Goal: Information Seeking & Learning: Understand process/instructions

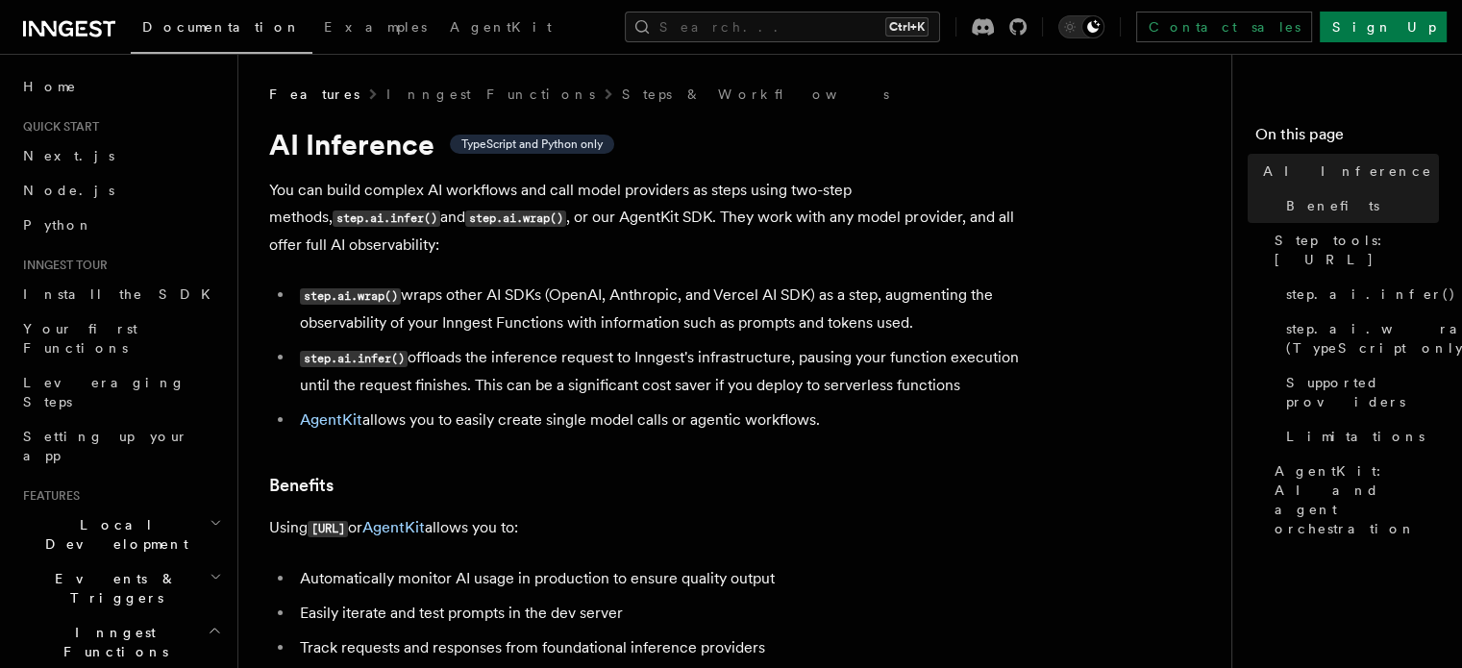
click at [720, 282] on li "step.ai.wrap() wraps other AI SDKs (OpenAI, Anthropic, and Vercel AI SDK) as a …" at bounding box center [666, 309] width 744 height 55
copy li "Vercel"
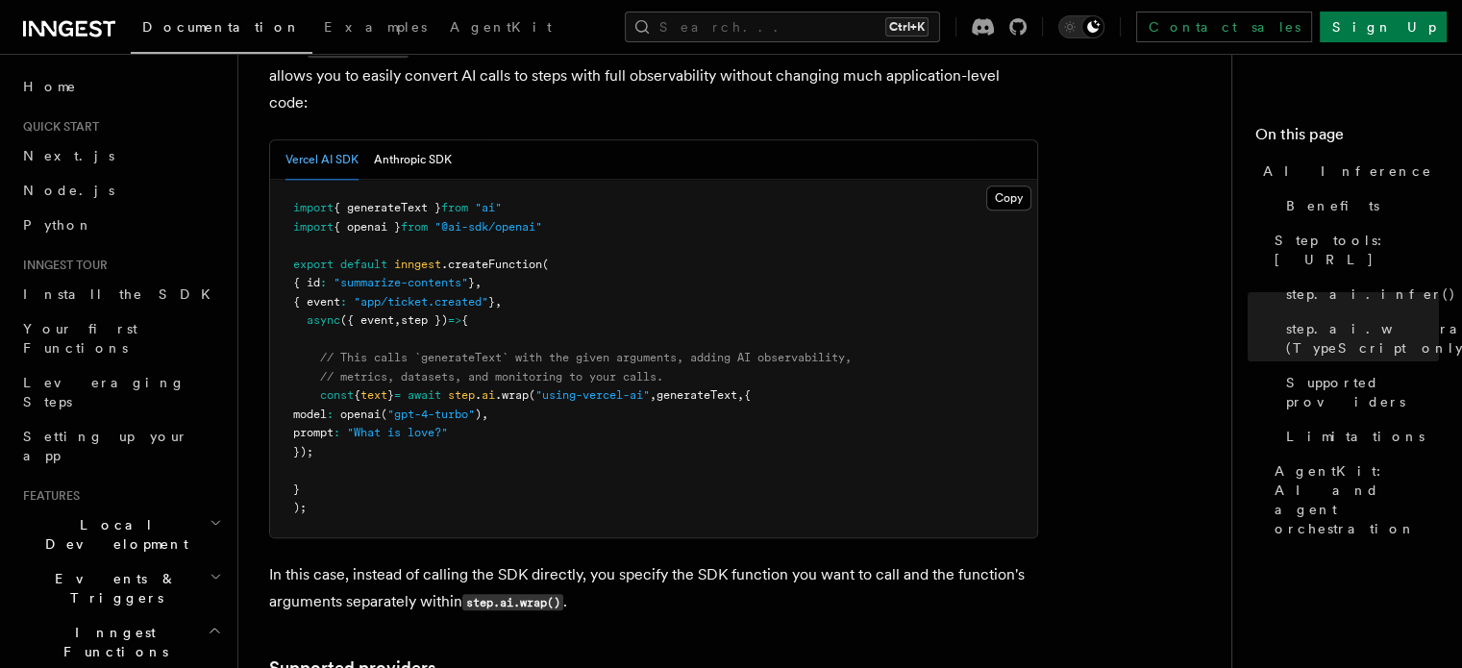
scroll to position [1995, 0]
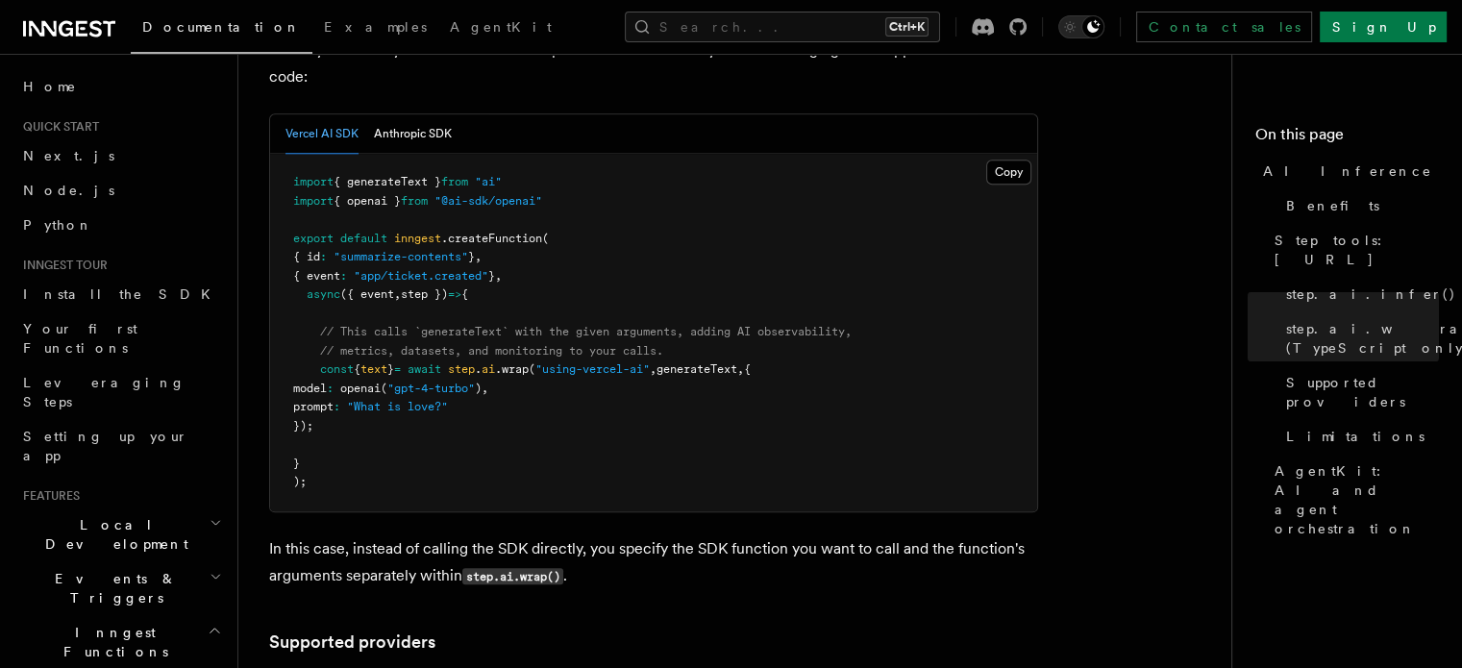
drag, startPoint x: 319, startPoint y: 283, endPoint x: 384, endPoint y: 330, distance: 79.8
click at [384, 330] on pre "import { generateText } from "ai" import { openai } from "@ai-sdk/openai" expor…" at bounding box center [653, 333] width 767 height 358
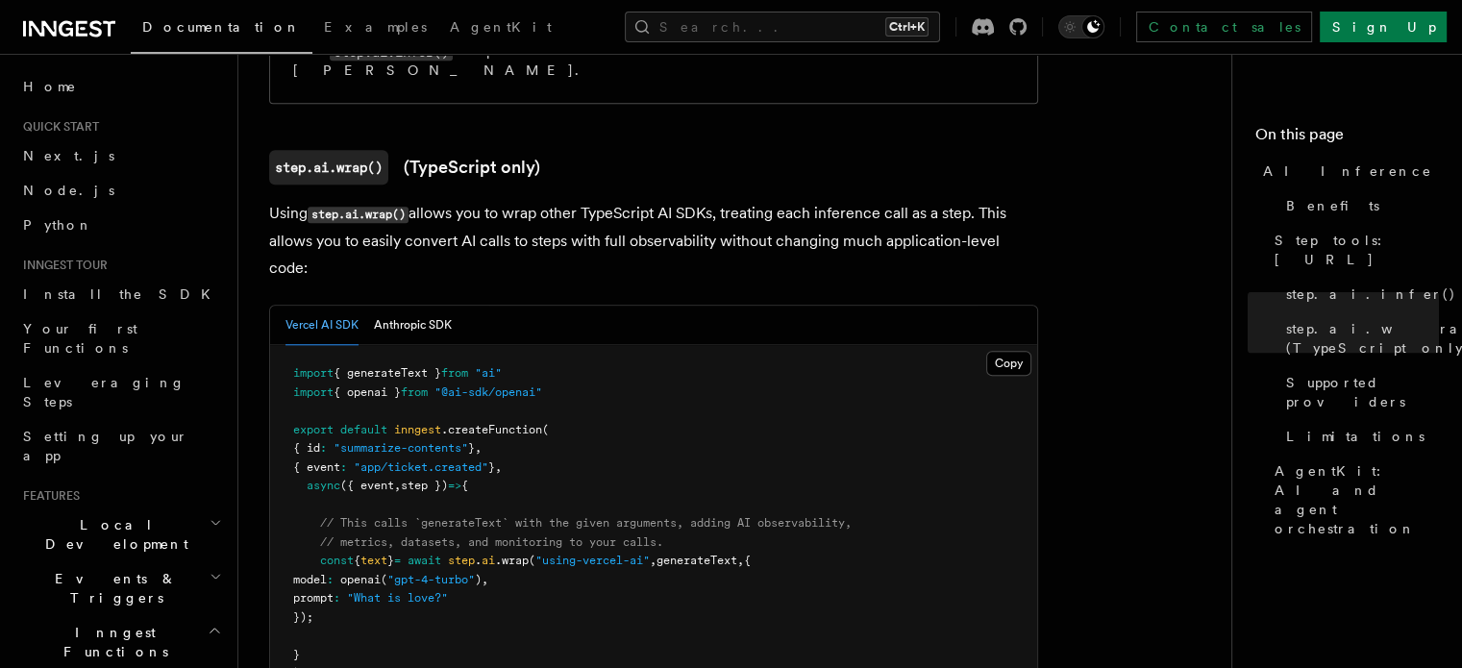
scroll to position [1803, 0]
click at [1004, 352] on button "Copy Copied" at bounding box center [1008, 364] width 45 height 25
click at [734, 385] on pre "import { generateText } from "ai" import { openai } from "@ai-sdk/openai" expor…" at bounding box center [653, 525] width 767 height 358
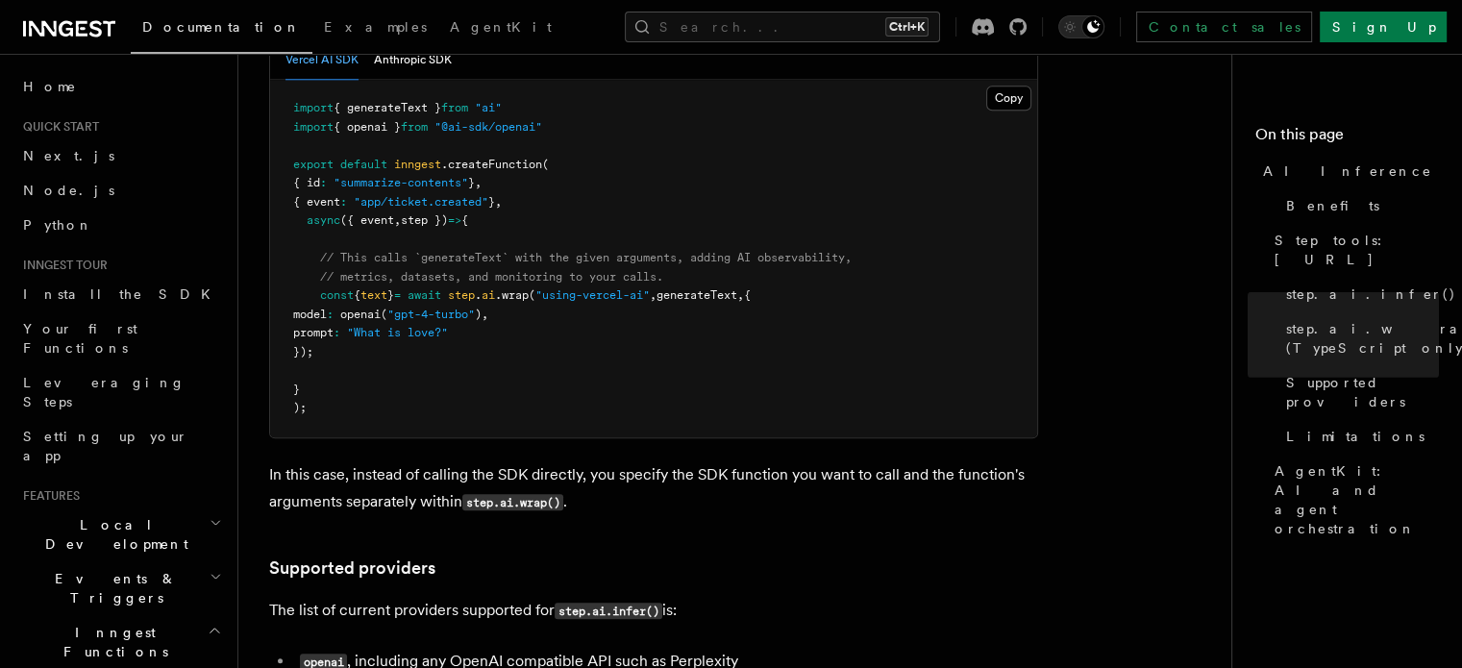
scroll to position [1995, 0]
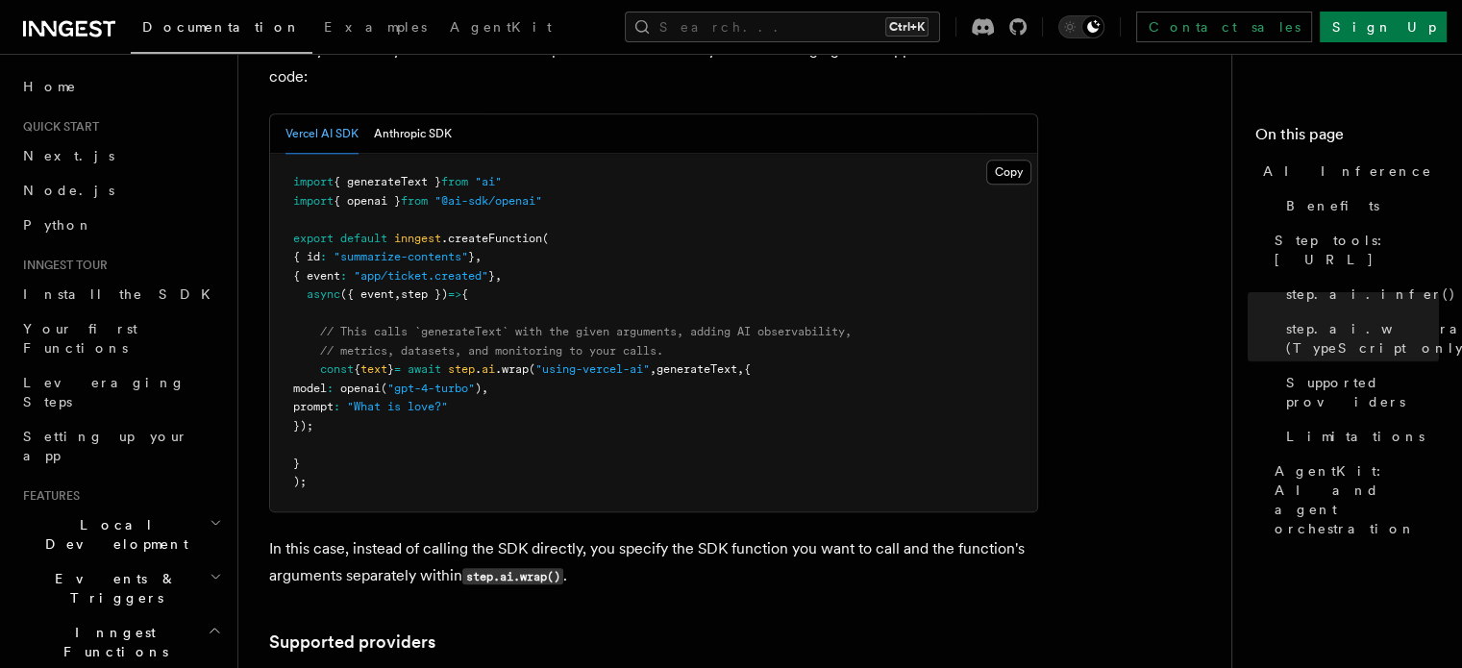
drag, startPoint x: 374, startPoint y: 341, endPoint x: 242, endPoint y: 286, distance: 143.0
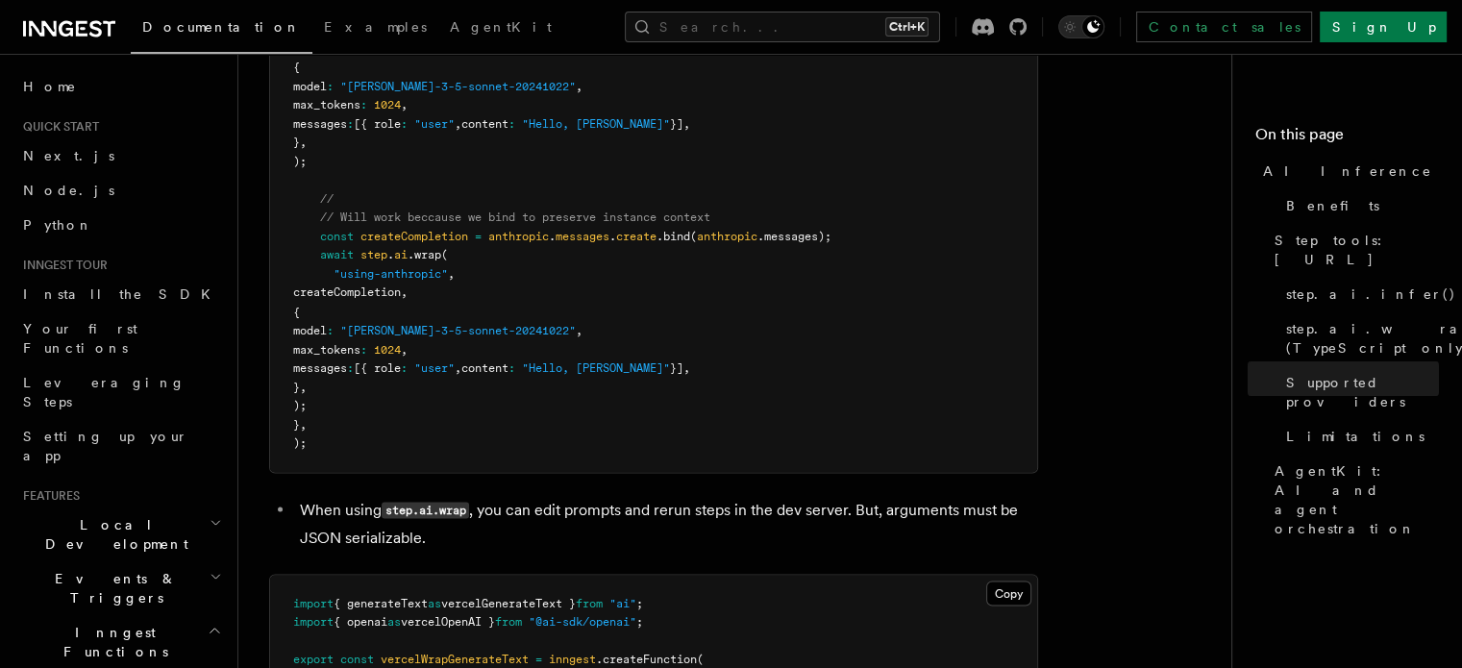
scroll to position [3533, 0]
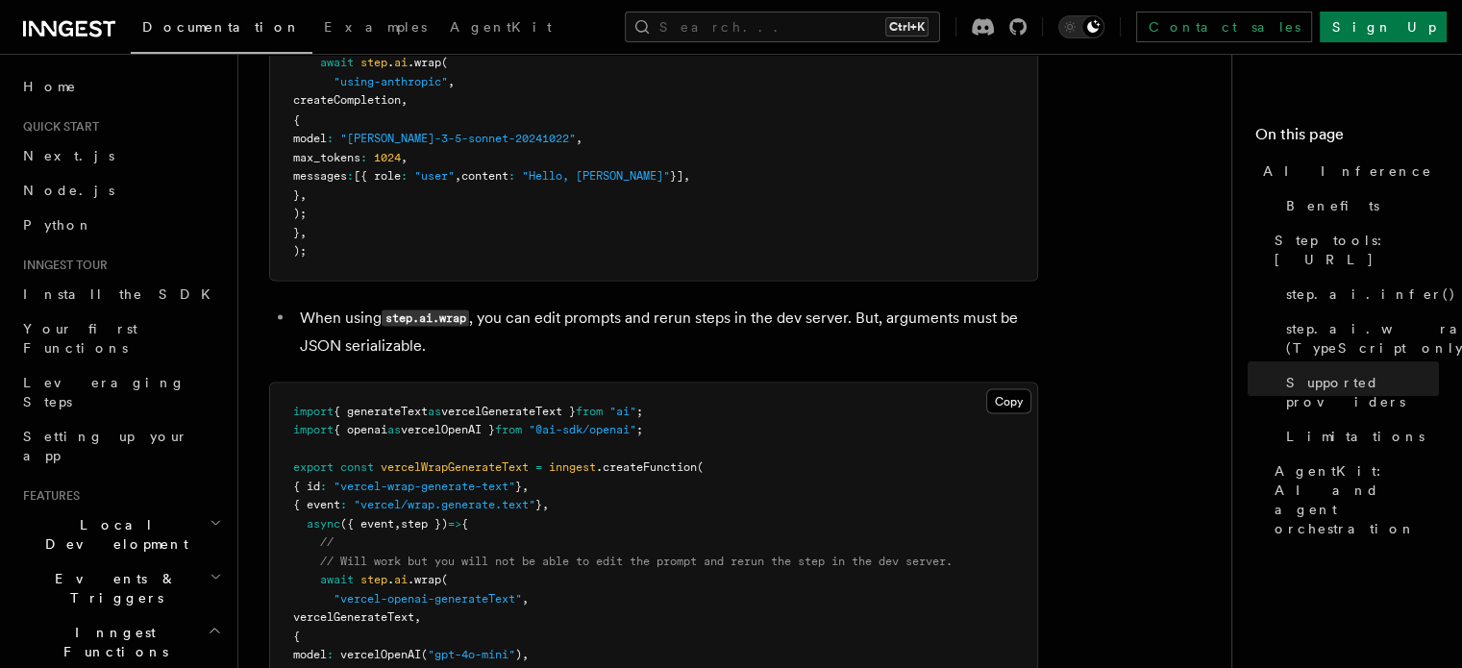
copy code "const { text } = await step . ai .wrap ( "using-vercel-ai" , generateText , { m…"
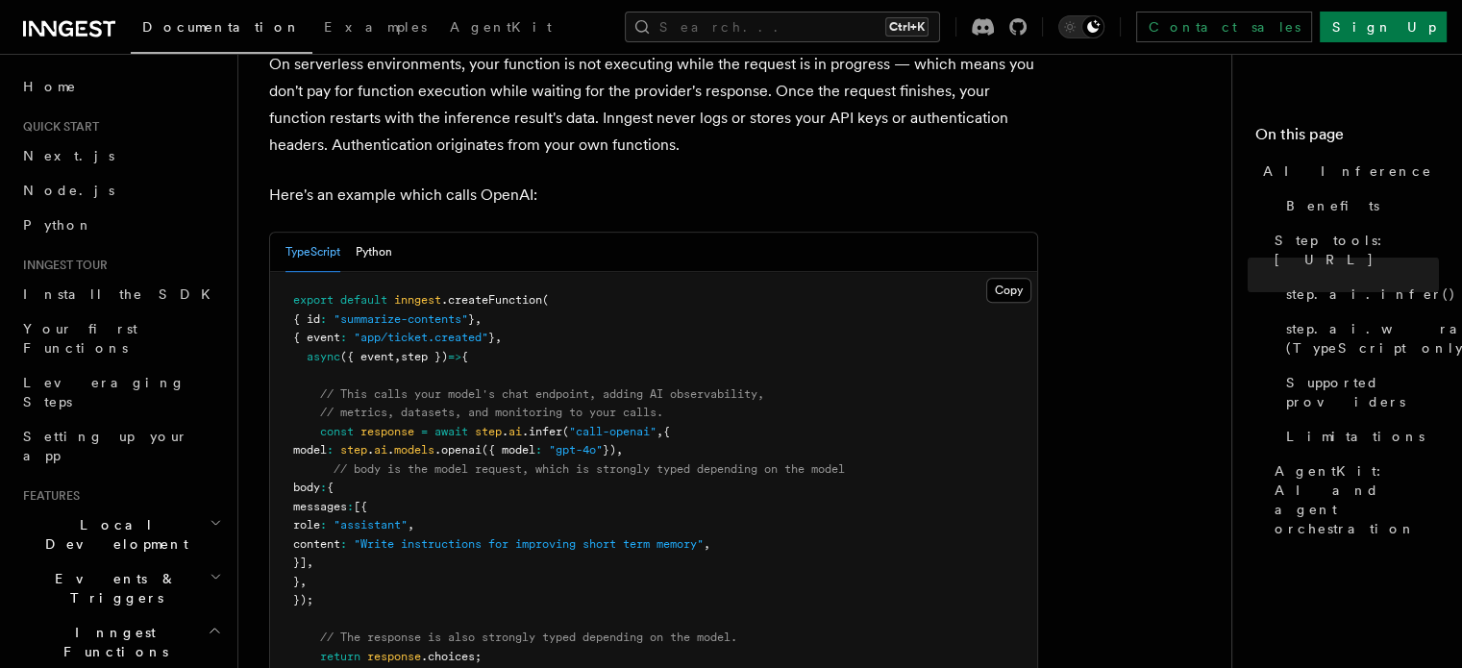
scroll to position [1077, 0]
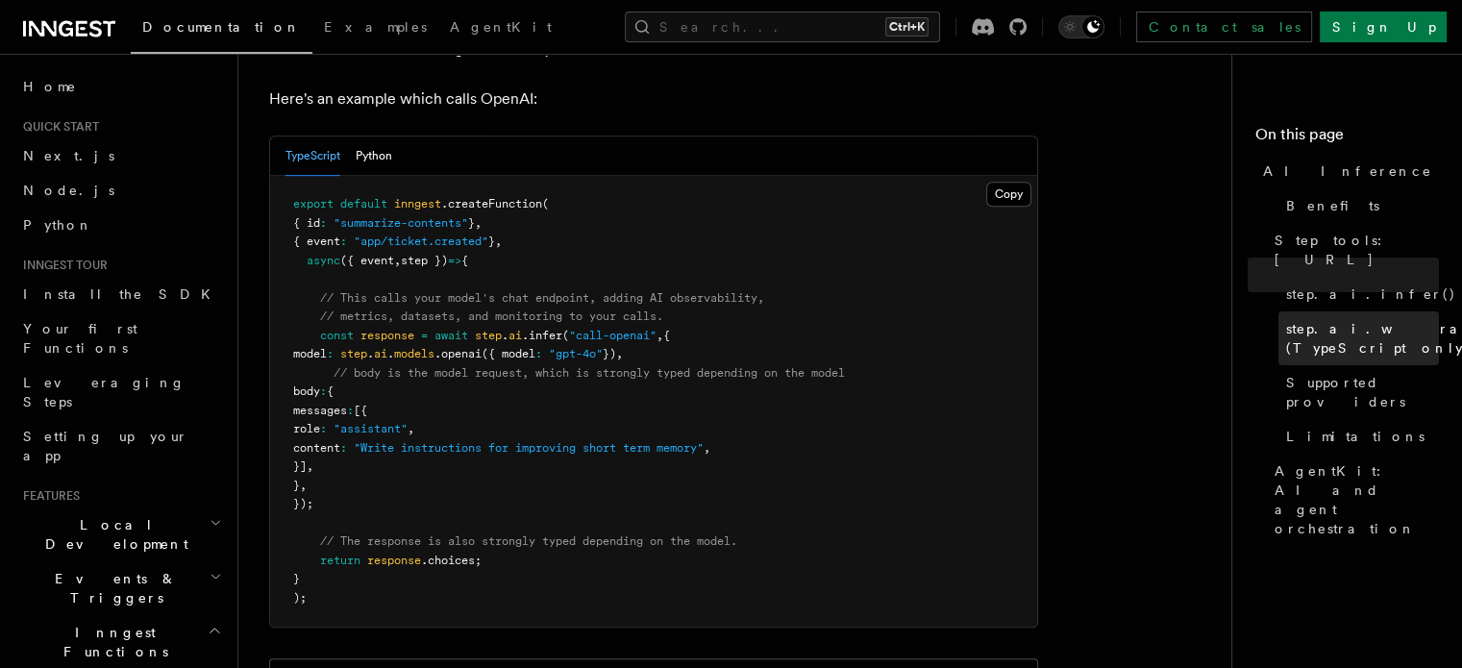
click at [1286, 319] on span "step.ai.wrap() (TypeScript only)" at bounding box center [1389, 338] width 207 height 38
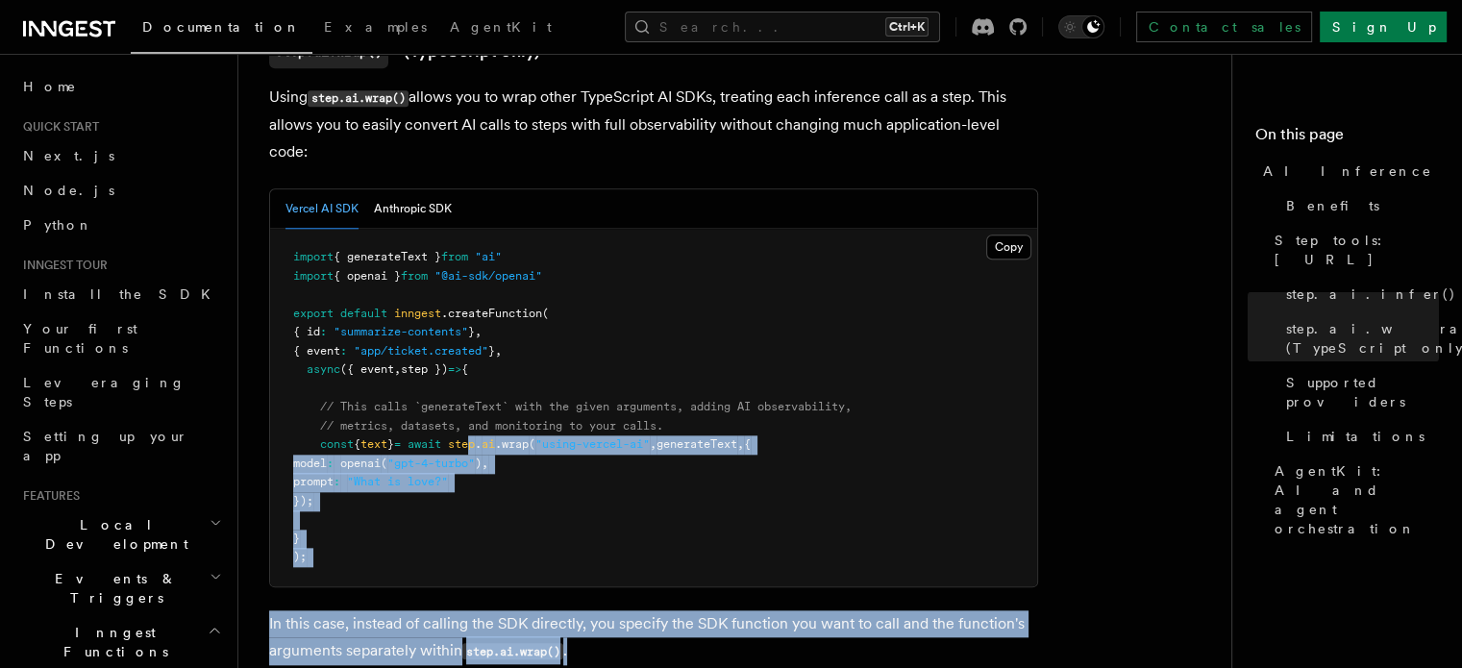
scroll to position [1896, 0]
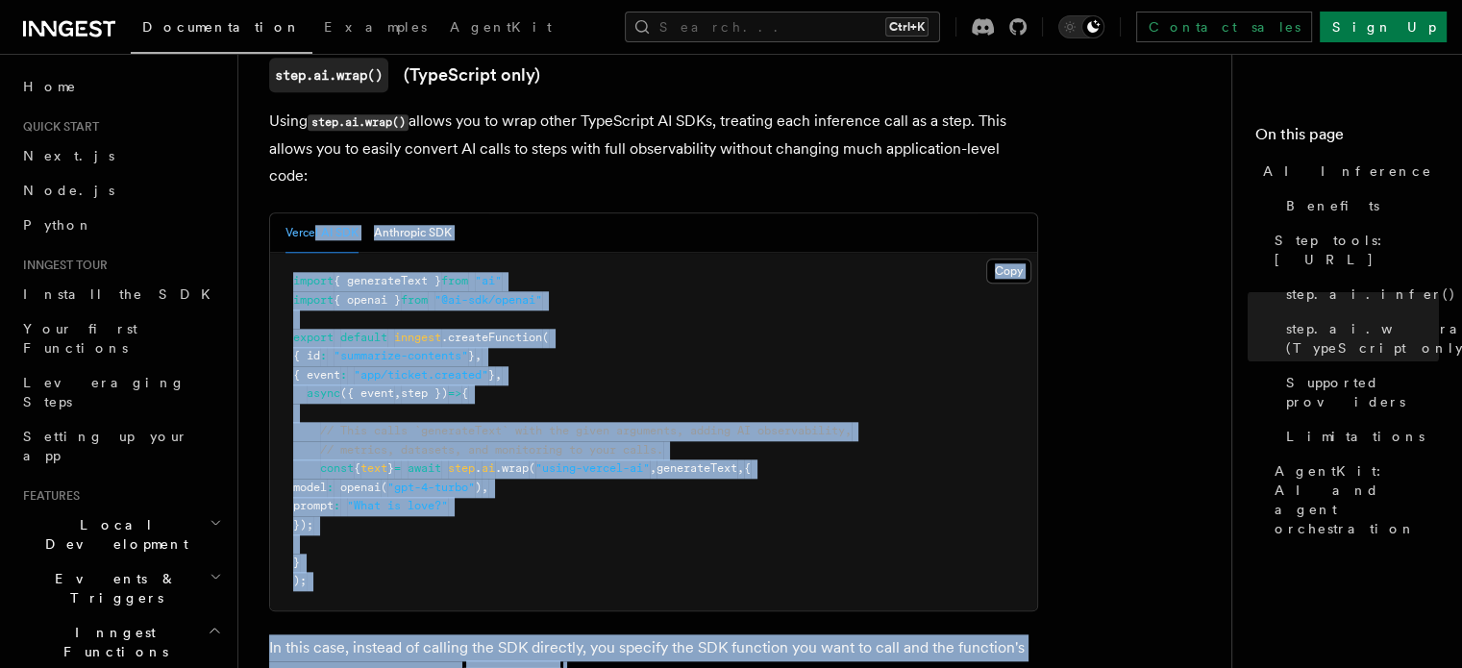
drag, startPoint x: 592, startPoint y: 492, endPoint x: 313, endPoint y: 102, distance: 479.7
click at [846, 424] on span "// This calls `generateText` with the given arguments, adding AI observability," at bounding box center [586, 430] width 532 height 13
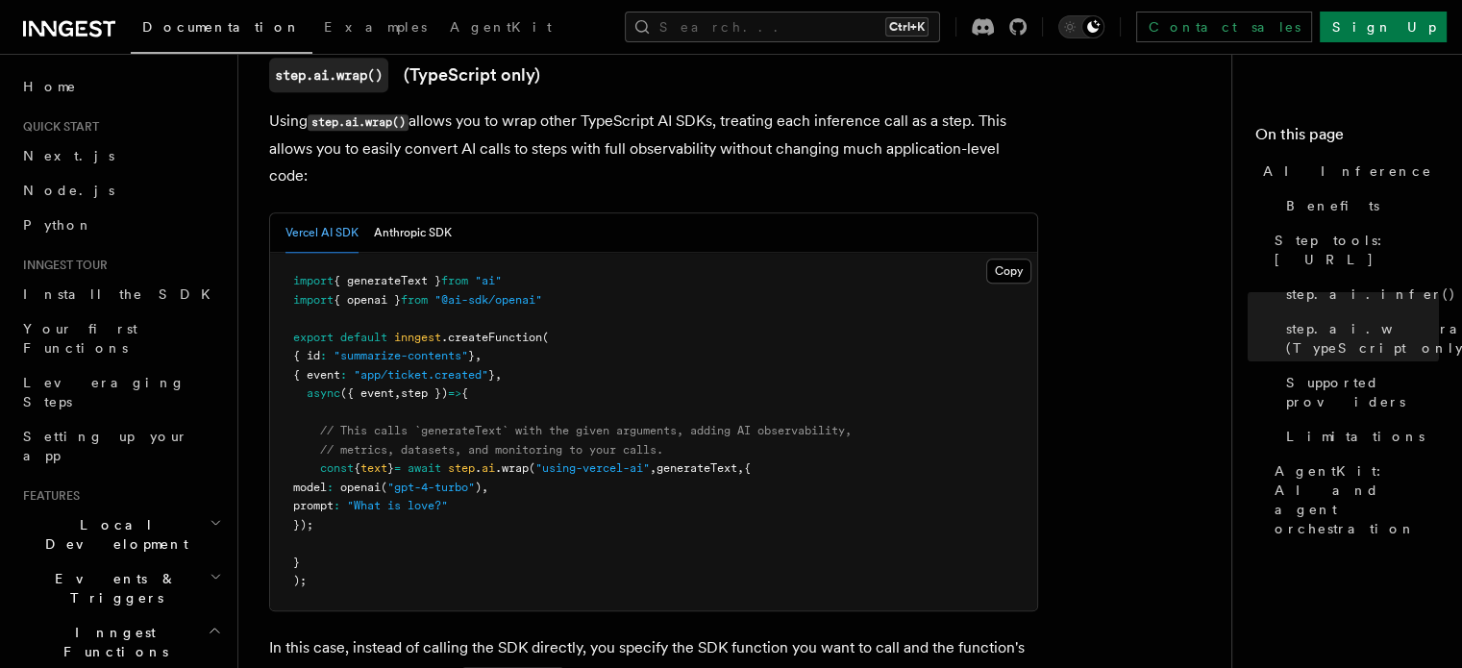
click at [1019, 253] on pre "import { generateText } from "ai" import { openai } from "@ai-sdk/openai" expor…" at bounding box center [653, 432] width 767 height 358
click at [1010, 259] on button "Copy Copied" at bounding box center [1008, 271] width 45 height 25
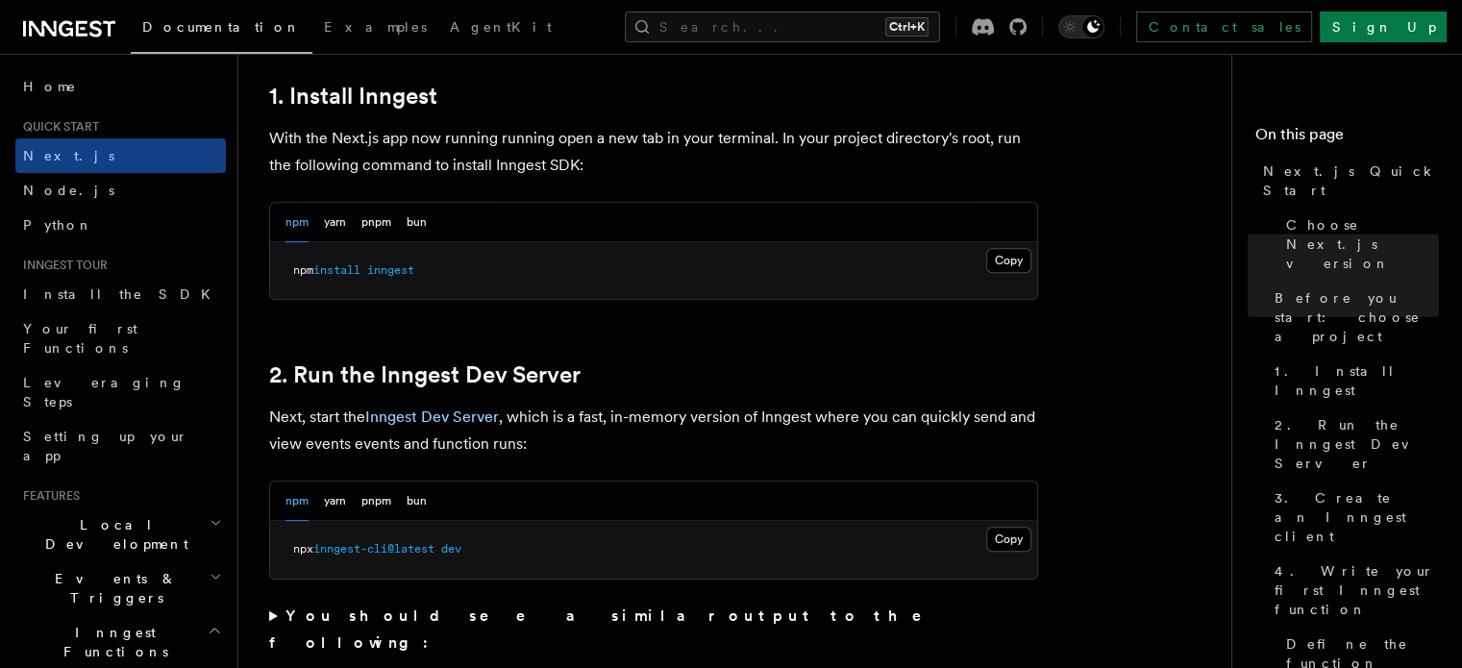
scroll to position [1065, 0]
click at [1023, 536] on button "Copy Copied" at bounding box center [1008, 539] width 45 height 25
